Goal: Task Accomplishment & Management: Manage account settings

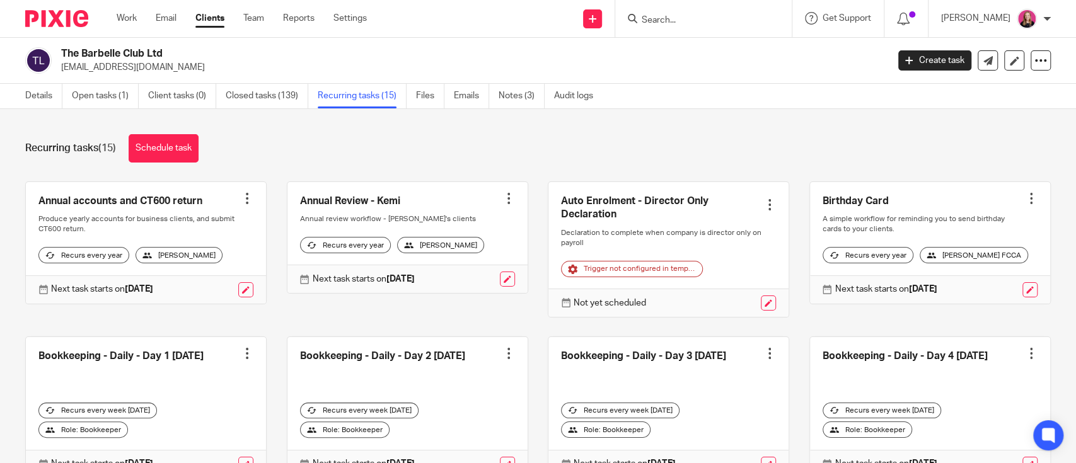
click at [670, 19] on input "Search" at bounding box center [696, 20] width 113 height 11
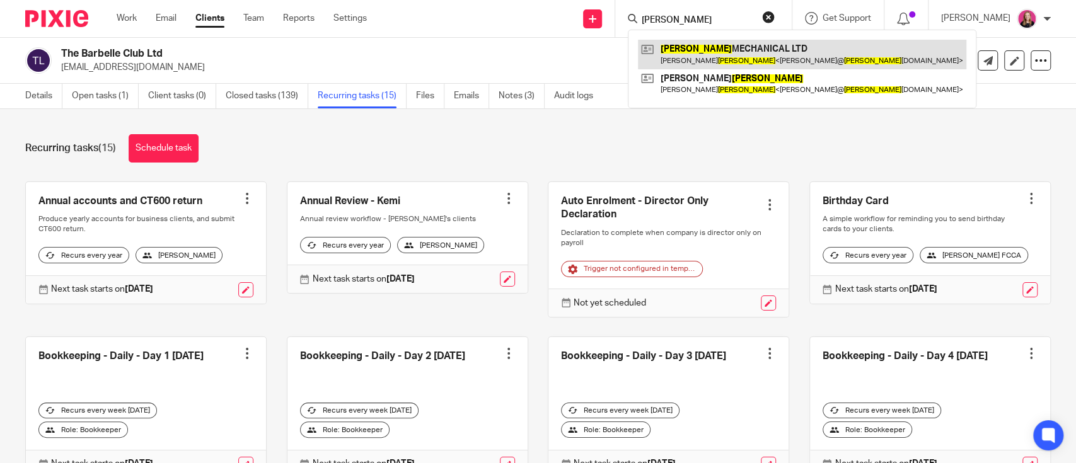
type input "[PERSON_NAME]"
click at [691, 48] on link at bounding box center [802, 54] width 328 height 29
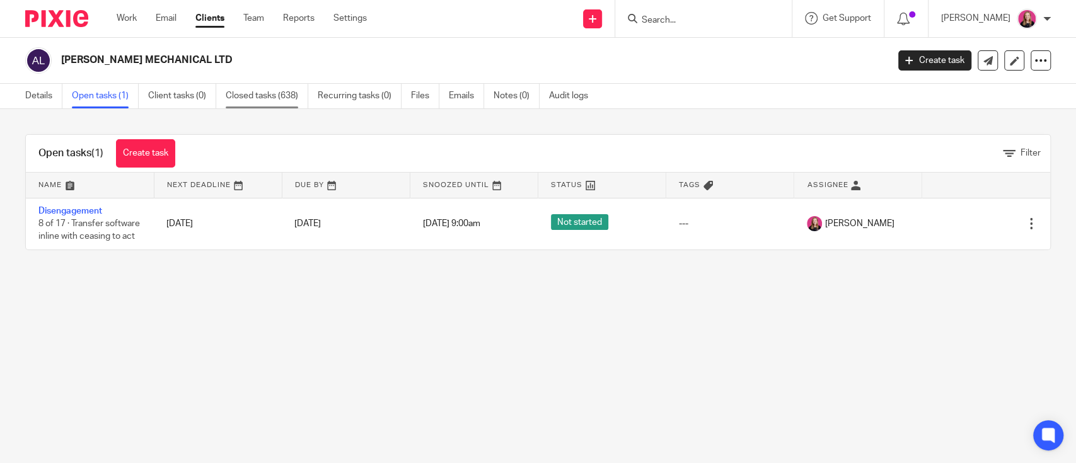
click at [269, 95] on link "Closed tasks (638)" at bounding box center [267, 96] width 83 height 25
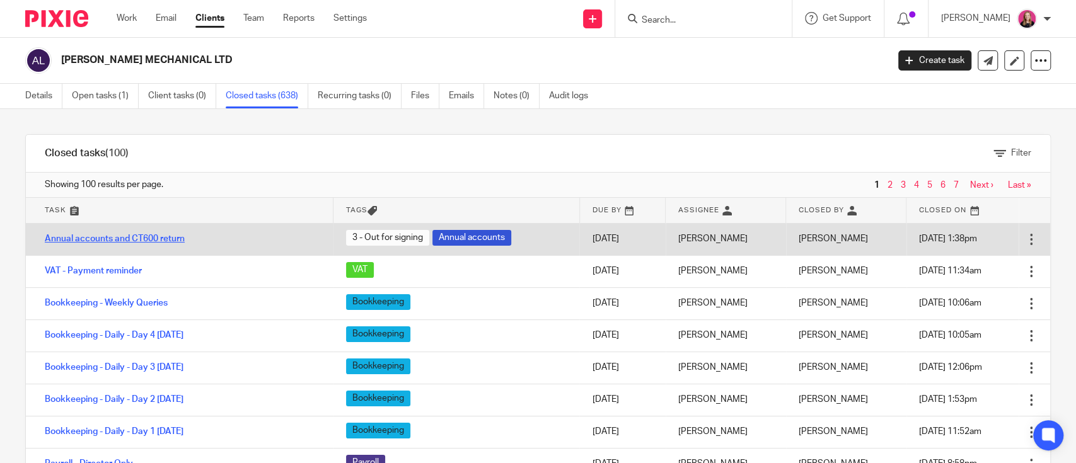
click at [142, 234] on link "Annual accounts and CT600 return" at bounding box center [115, 238] width 140 height 9
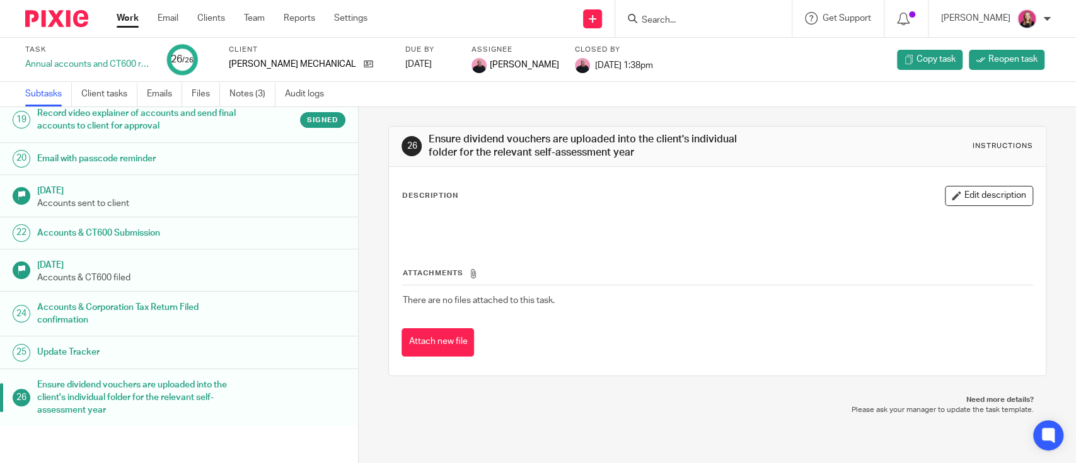
scroll to position [482, 0]
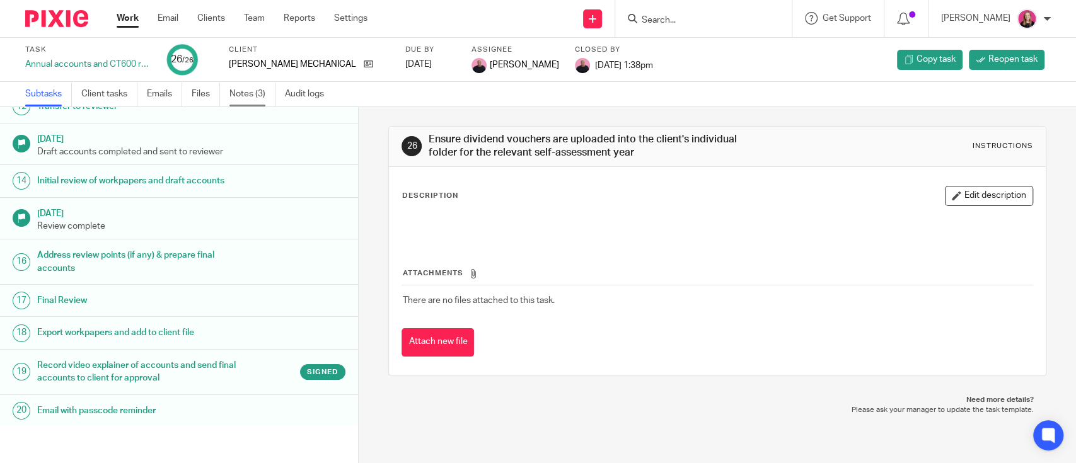
click at [242, 98] on link "Notes (3)" at bounding box center [252, 94] width 46 height 25
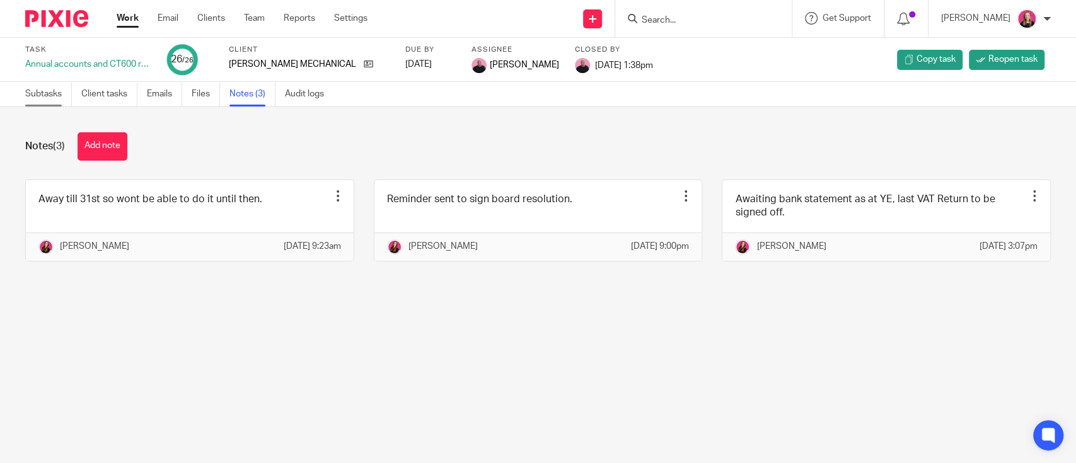
click at [30, 95] on link "Subtasks" at bounding box center [48, 94] width 47 height 25
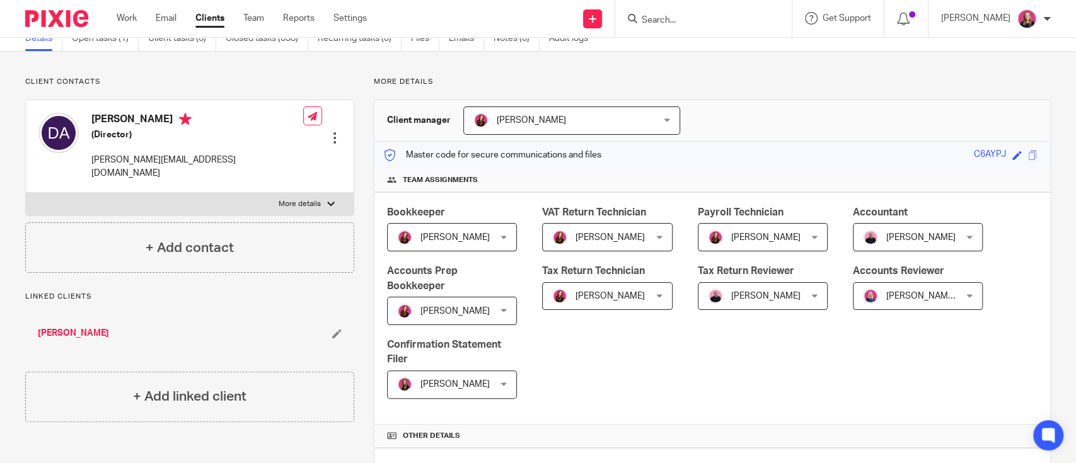
scroll to position [84, 0]
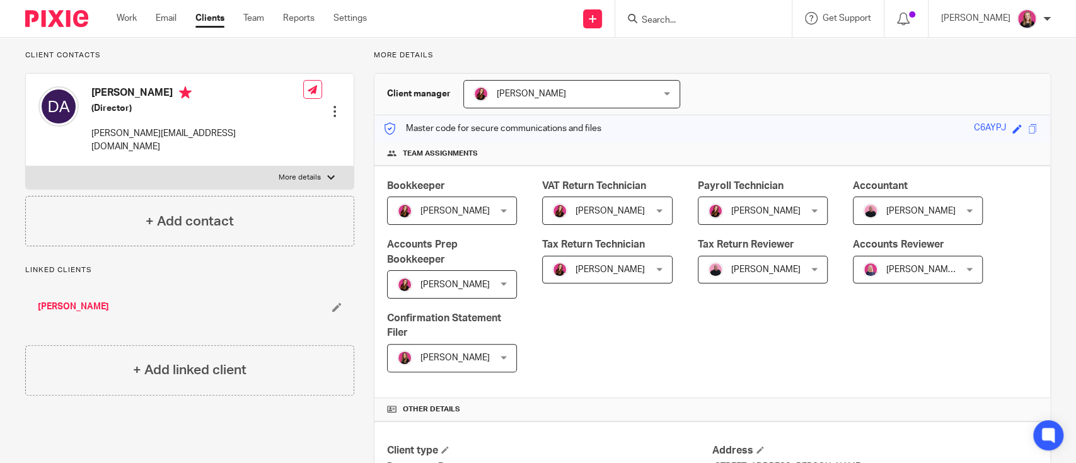
click at [38, 301] on link "[PERSON_NAME]" at bounding box center [73, 307] width 71 height 13
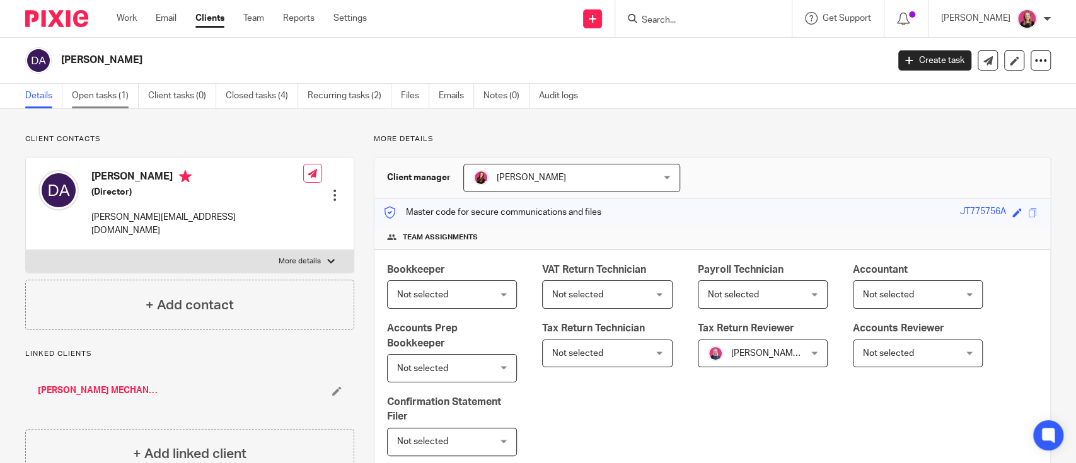
click at [118, 102] on link "Open tasks (1)" at bounding box center [105, 96] width 67 height 25
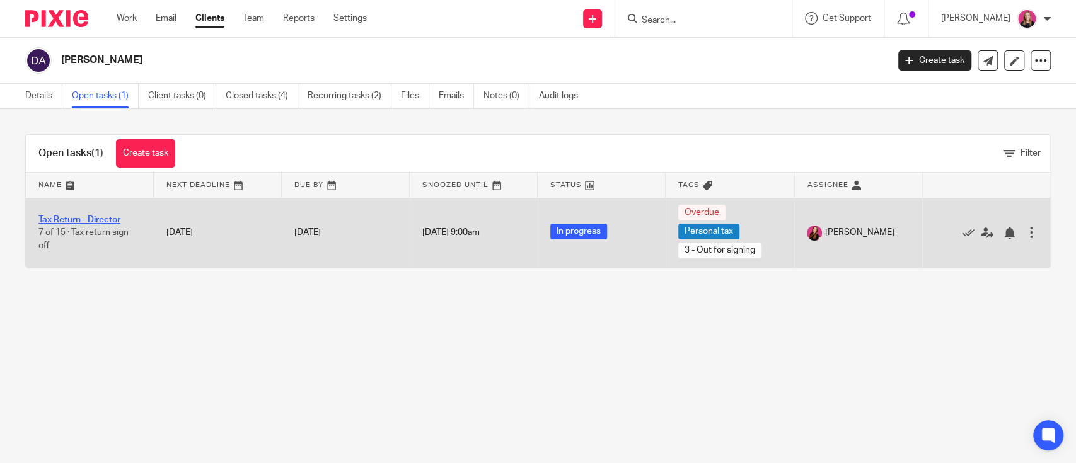
click at [111, 217] on link "Tax Return - Director" at bounding box center [79, 220] width 82 height 9
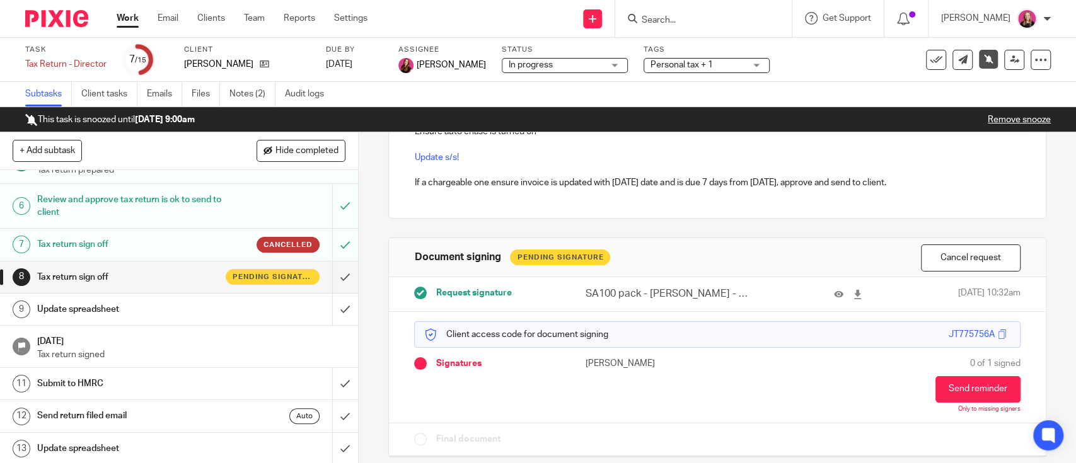
scroll to position [130, 0]
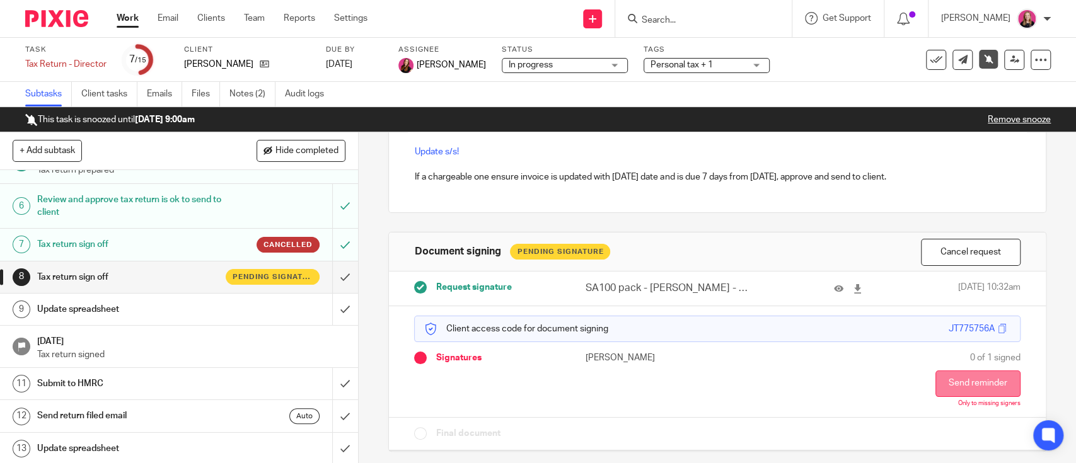
click at [943, 378] on button "Send reminder" at bounding box center [977, 384] width 85 height 26
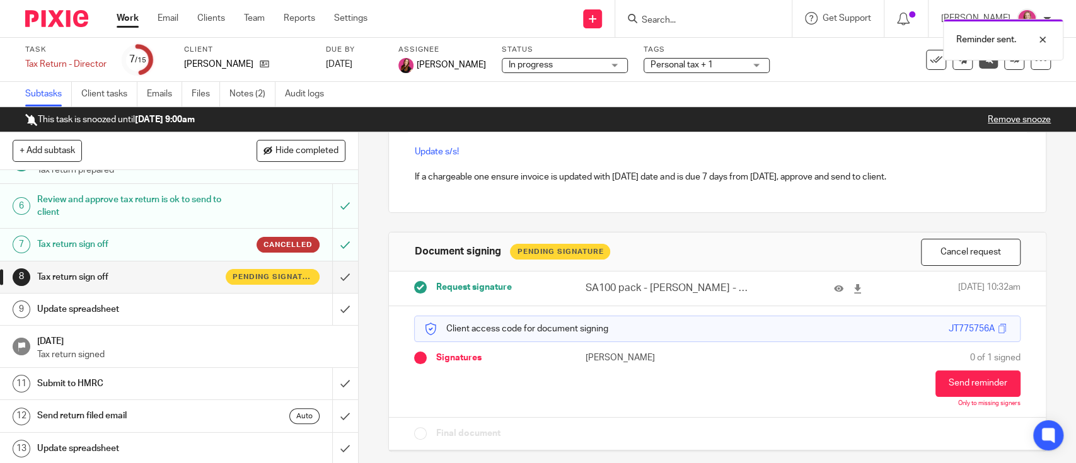
click at [671, 16] on div "Reminder sent." at bounding box center [801, 37] width 526 height 48
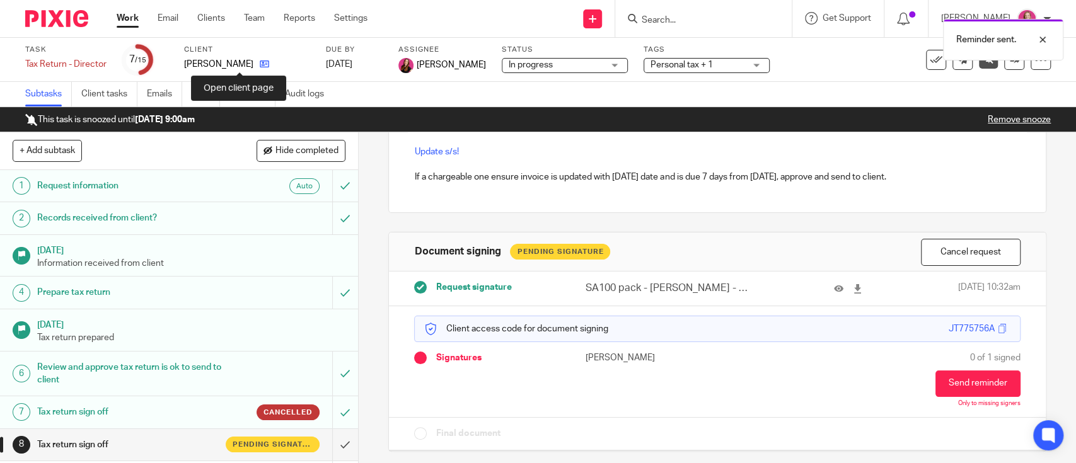
click at [260, 64] on icon at bounding box center [264, 63] width 9 height 9
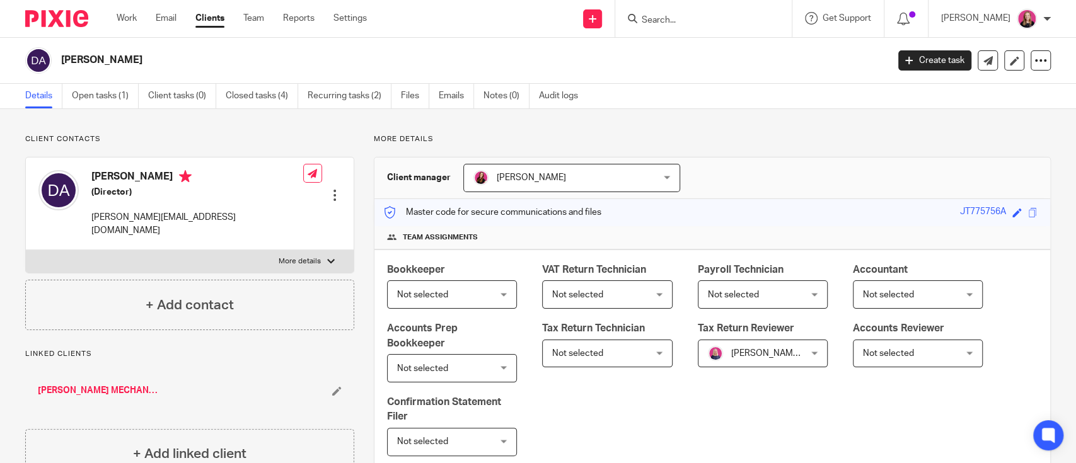
scroll to position [252, 0]
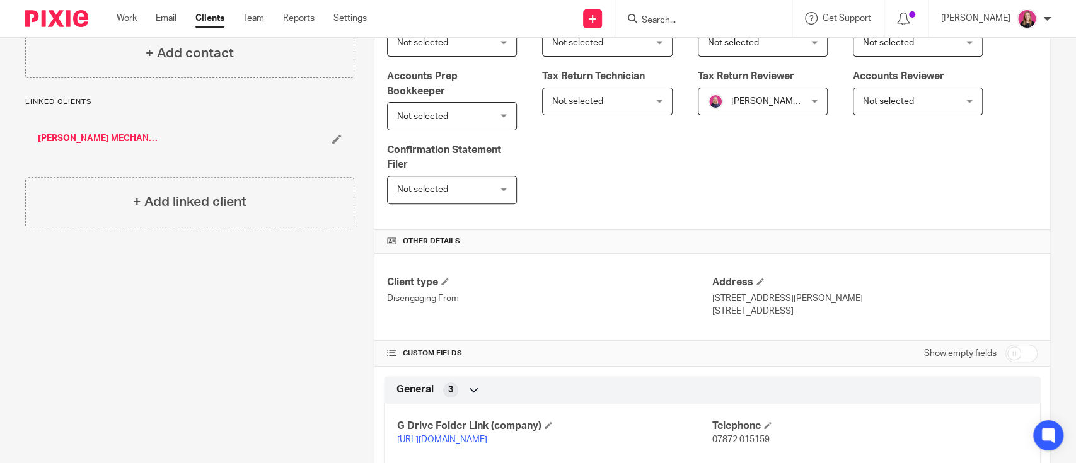
click at [106, 134] on div "[PERSON_NAME] MECHANICAL LTD" at bounding box center [189, 139] width 329 height 38
click at [105, 132] on link "[PERSON_NAME] MECHANICAL LTD" at bounding box center [99, 138] width 122 height 13
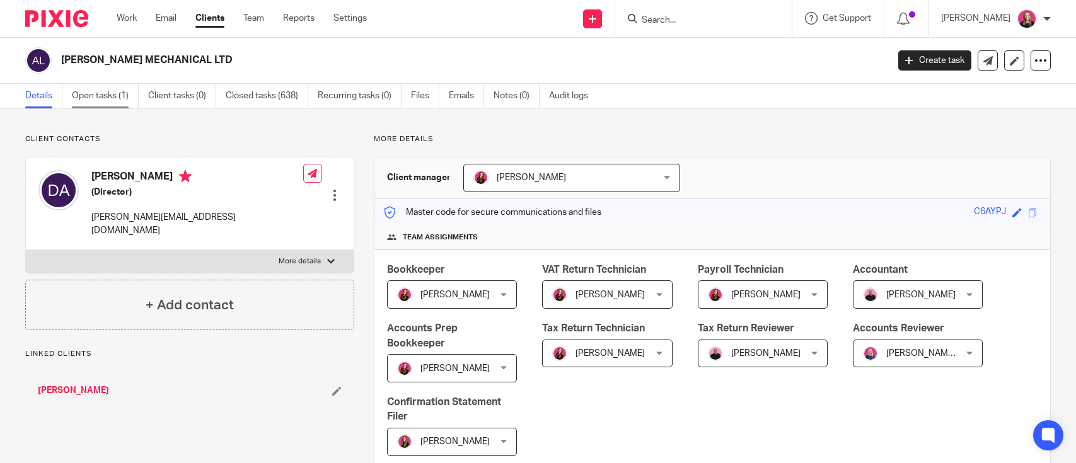
click at [96, 103] on link "Open tasks (1)" at bounding box center [105, 96] width 67 height 25
click at [96, 100] on link "Open tasks (1)" at bounding box center [105, 96] width 67 height 25
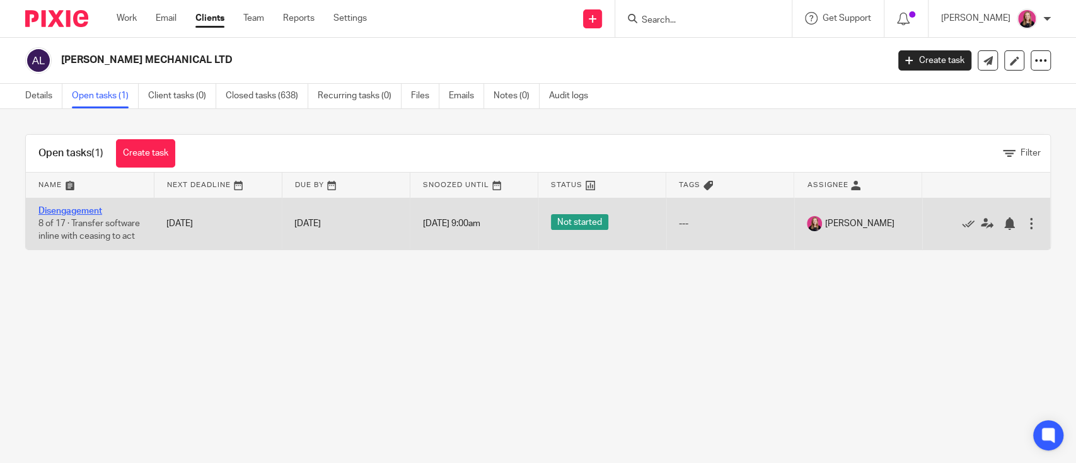
click at [92, 211] on link "Disengagement" at bounding box center [70, 211] width 64 height 9
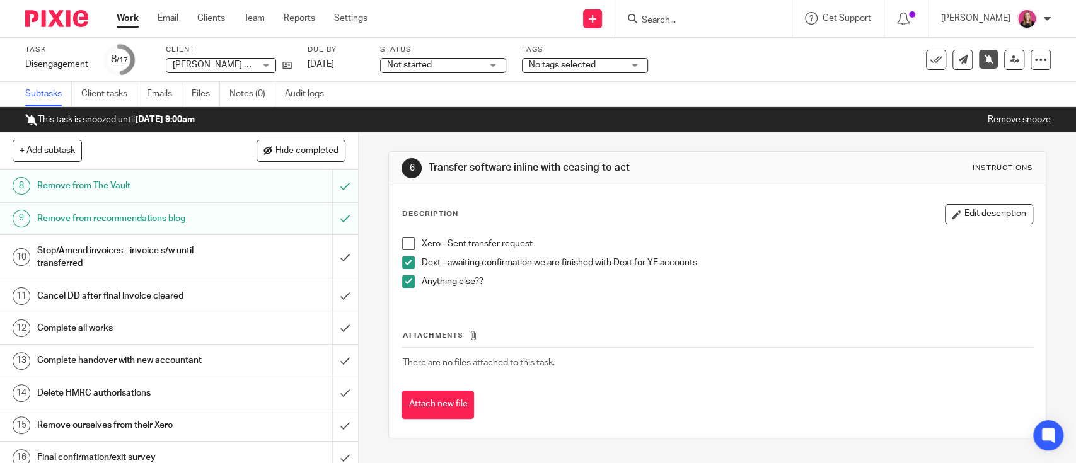
scroll to position [294, 0]
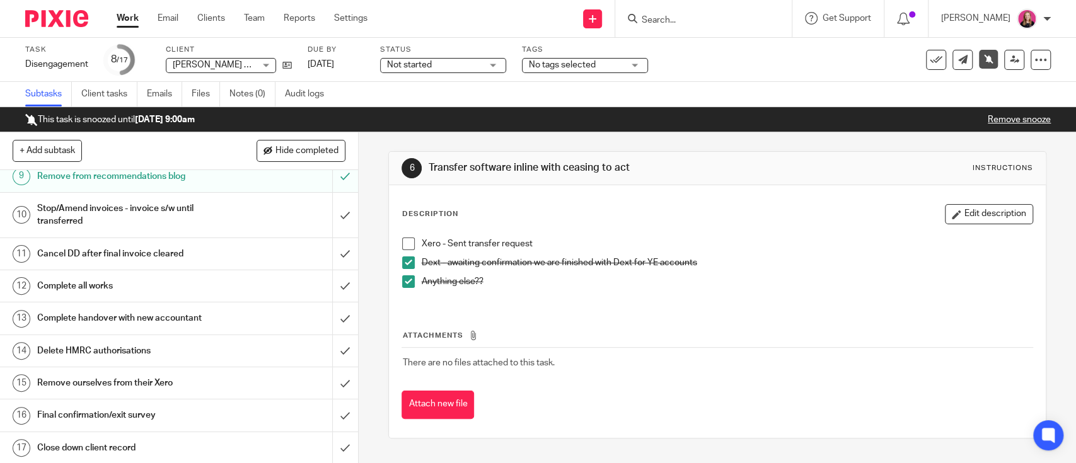
click at [221, 280] on div "Complete all works" at bounding box center [178, 286] width 282 height 19
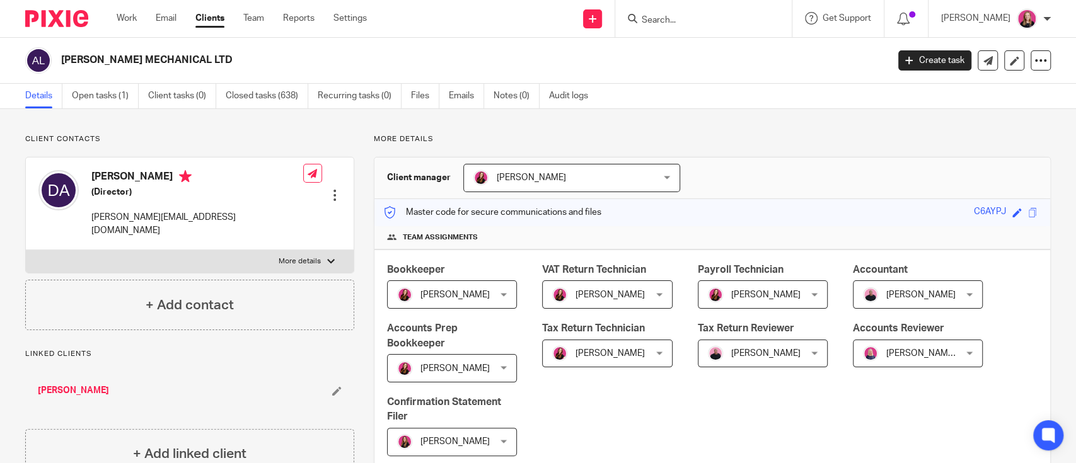
scroll to position [336, 0]
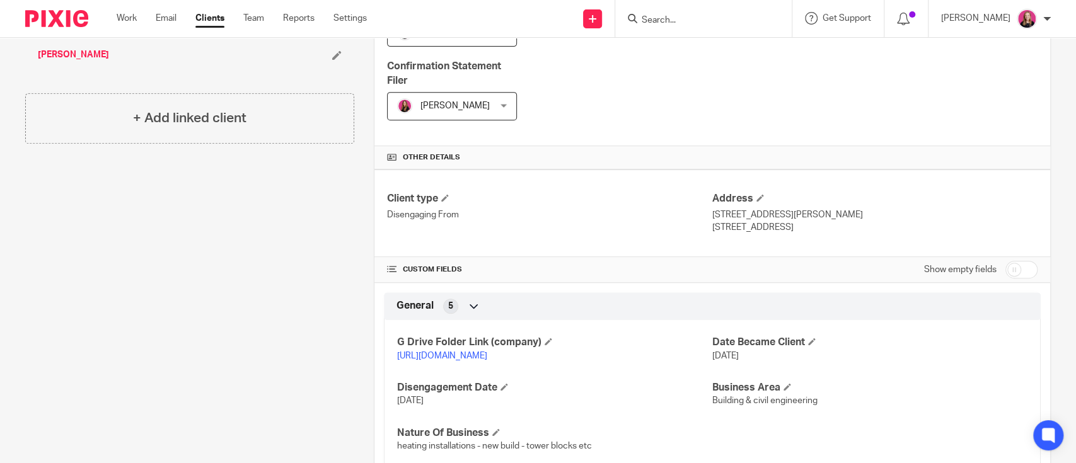
click at [471, 355] on link "[URL][DOMAIN_NAME]" at bounding box center [442, 356] width 90 height 9
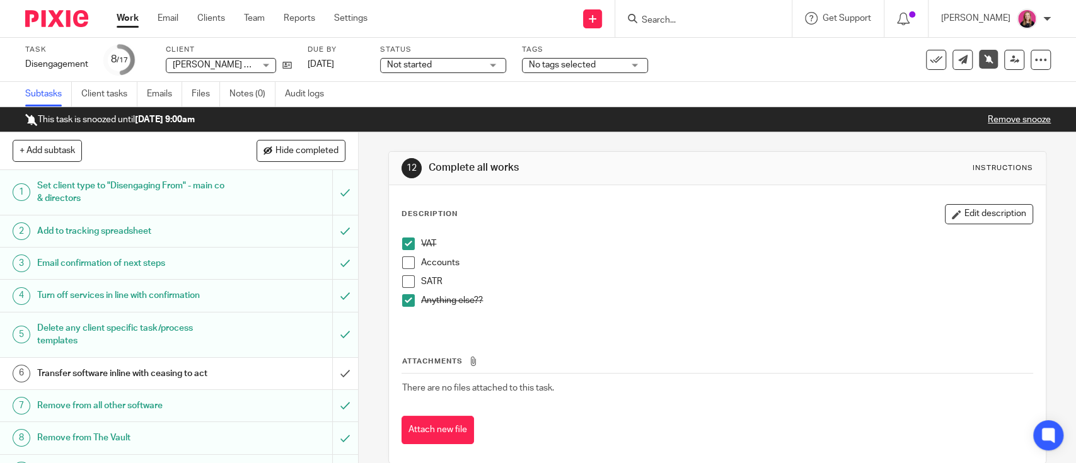
click at [403, 263] on span at bounding box center [408, 263] width 13 height 13
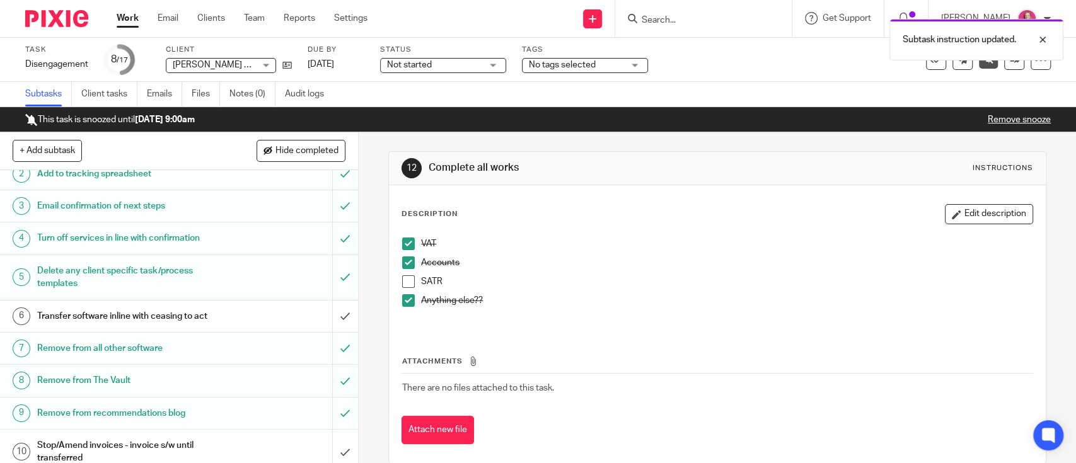
scroll to position [84, 0]
